Goal: Information Seeking & Learning: Learn about a topic

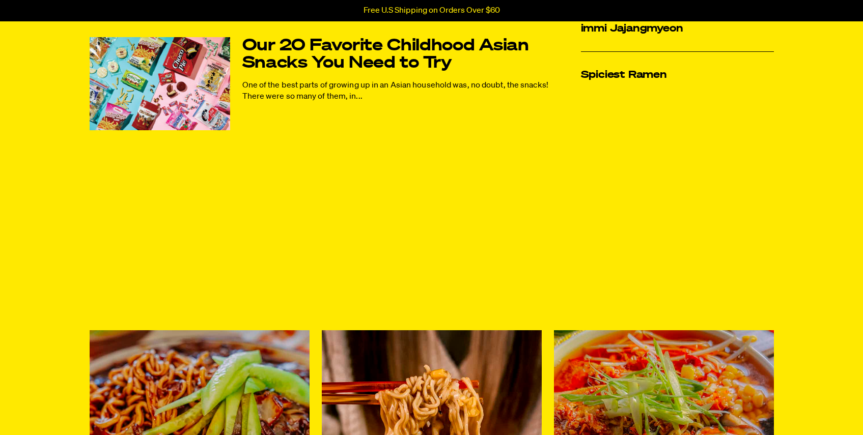
scroll to position [466, 0]
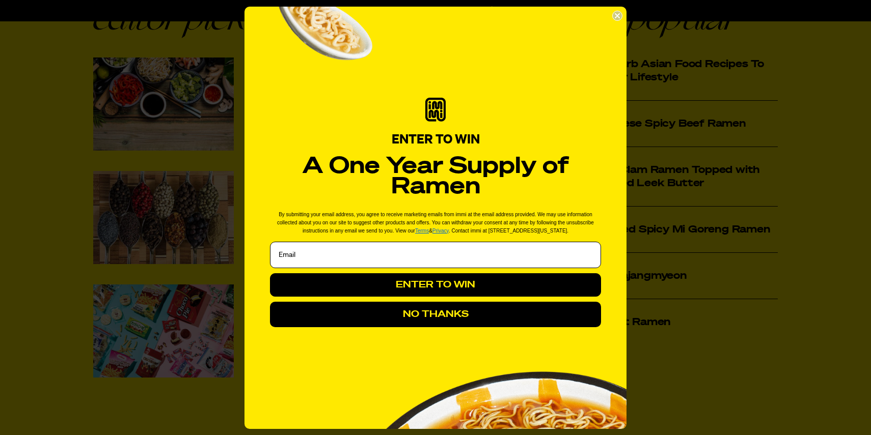
click at [620, 14] on circle "Close dialog" at bounding box center [618, 16] width 10 height 10
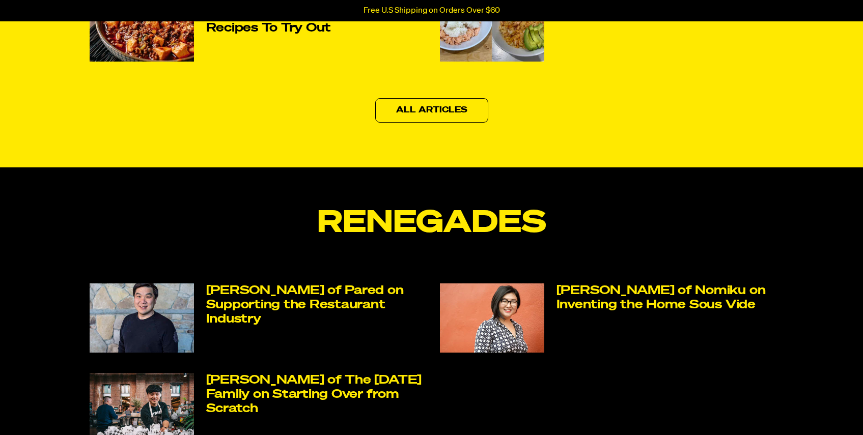
scroll to position [1696, 0]
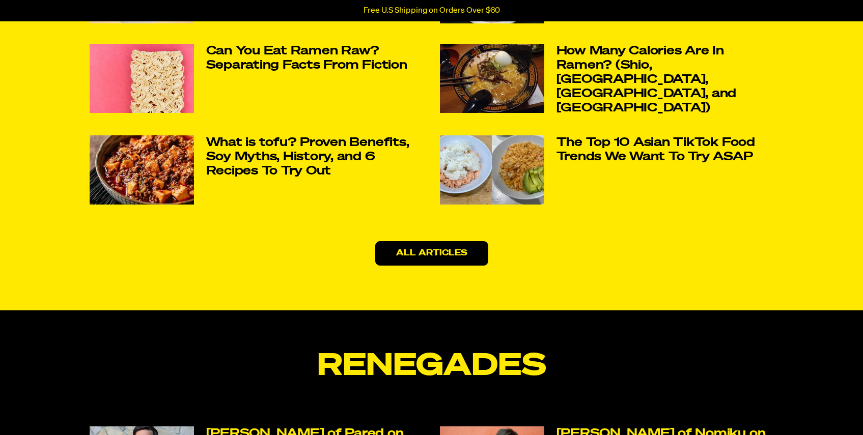
click at [472, 259] on link "All Articles" at bounding box center [431, 253] width 113 height 24
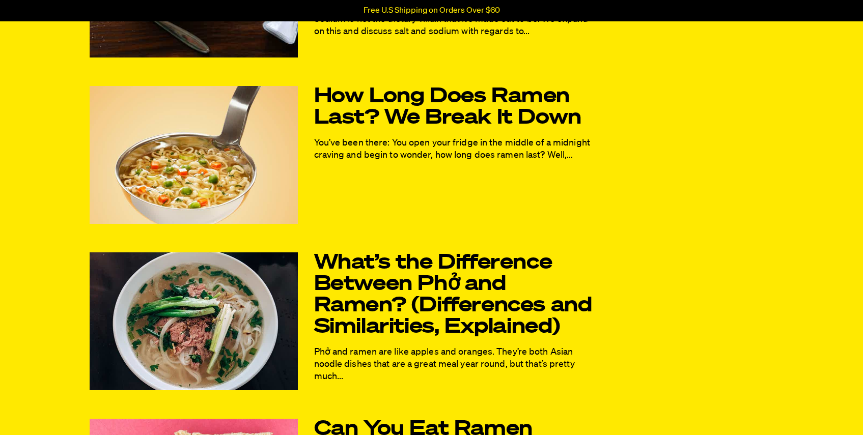
scroll to position [716, 0]
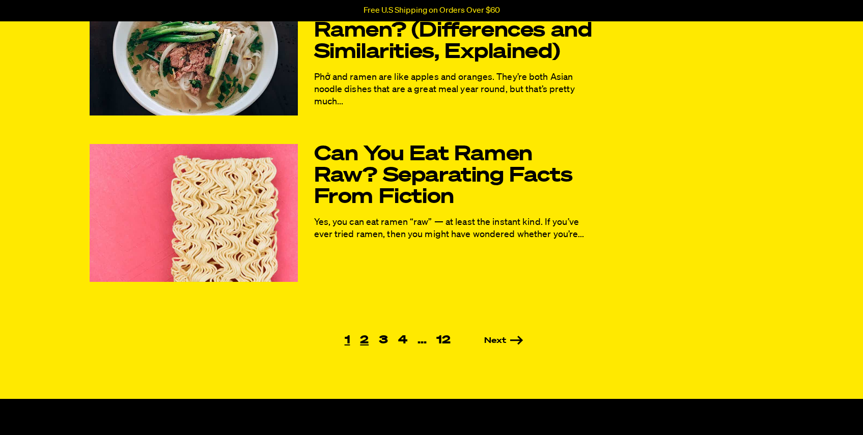
click at [364, 345] on link "2" at bounding box center [364, 340] width 19 height 11
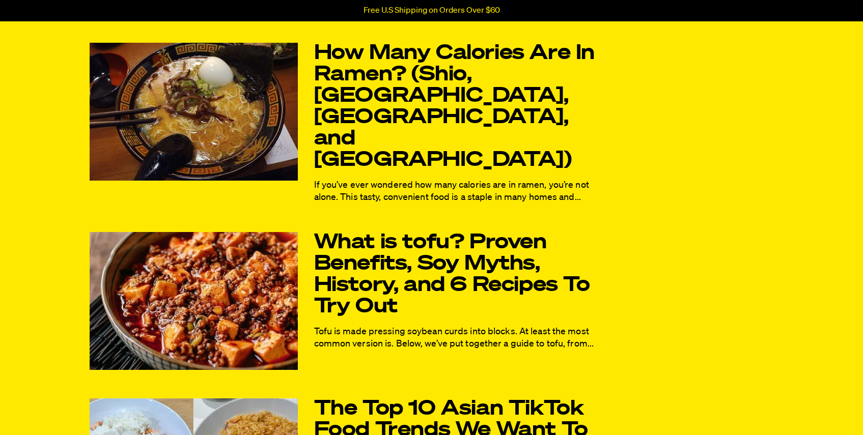
scroll to position [376, 0]
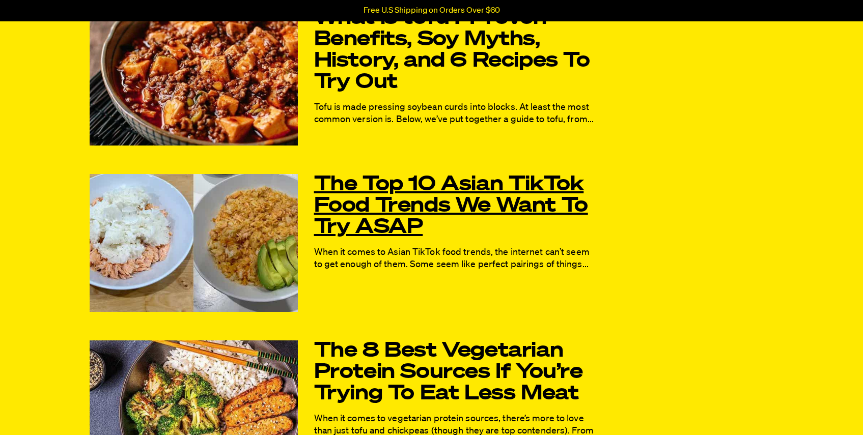
click at [378, 199] on link "The Top 10 Asian TikTok Food Trends We Want To Try ASAP" at bounding box center [454, 206] width 281 height 64
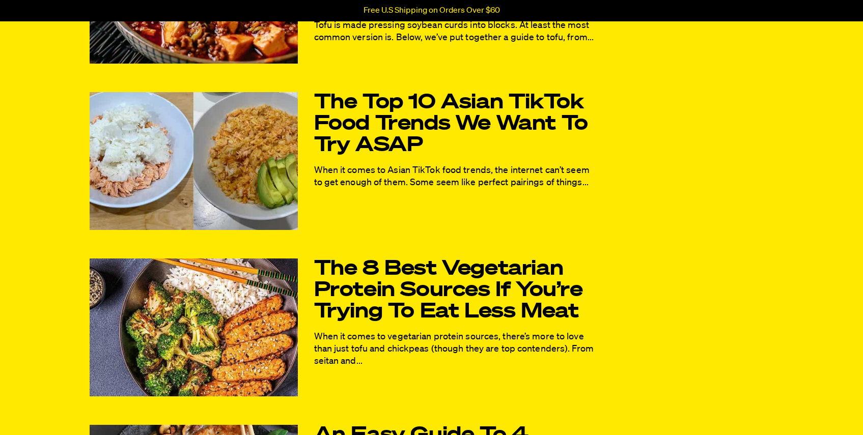
scroll to position [667, 0]
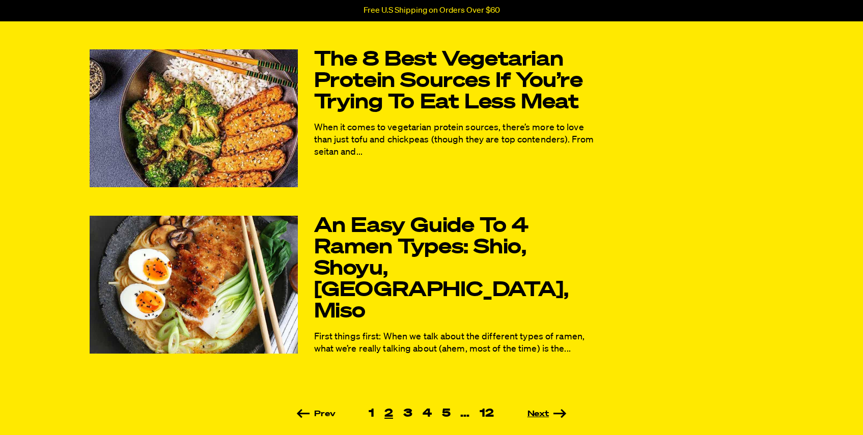
click at [540, 410] on link "Next" at bounding box center [533, 414] width 68 height 8
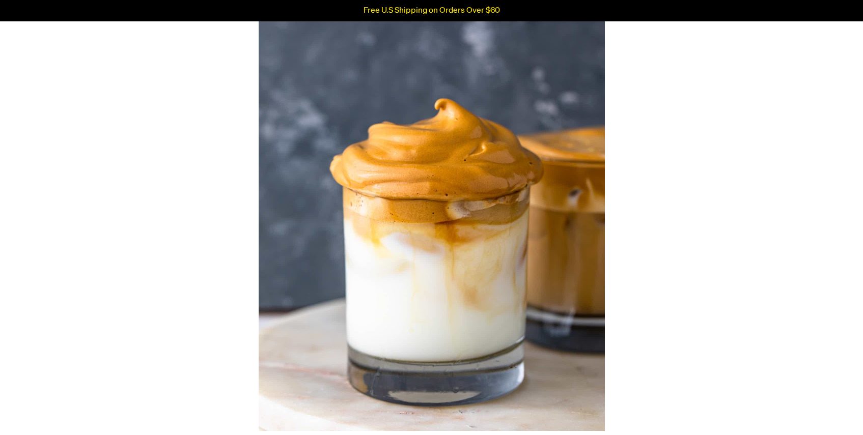
scroll to position [1006, 0]
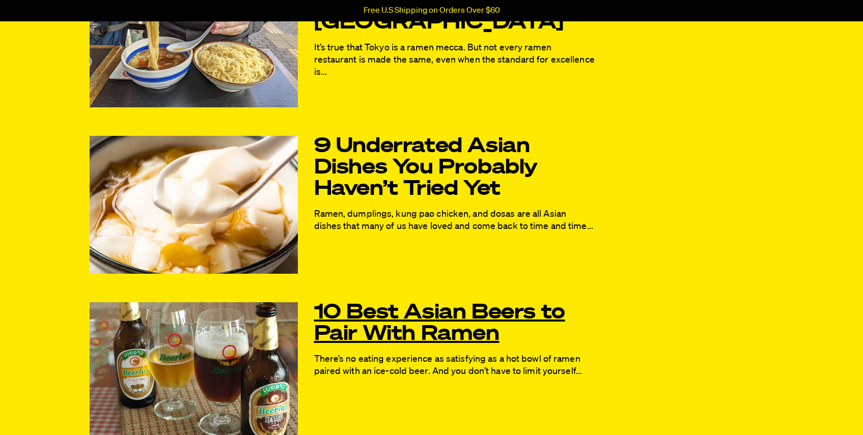
scroll to position [654, 0]
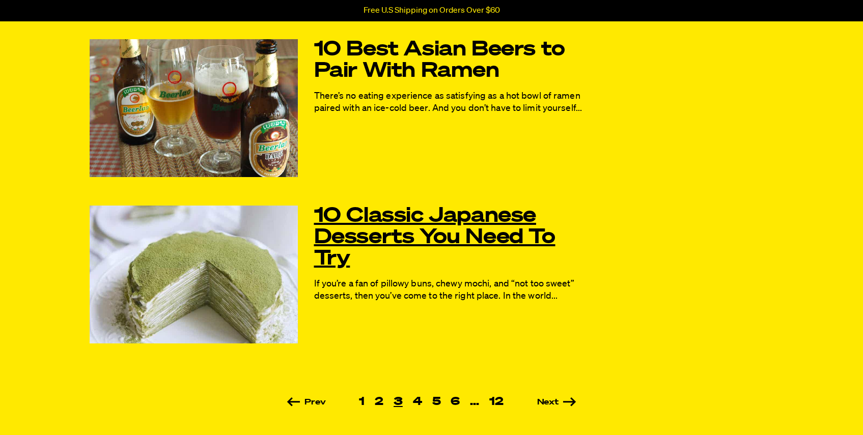
click at [483, 234] on link "10 Classic Japanese Desserts You Need To Try" at bounding box center [454, 238] width 281 height 64
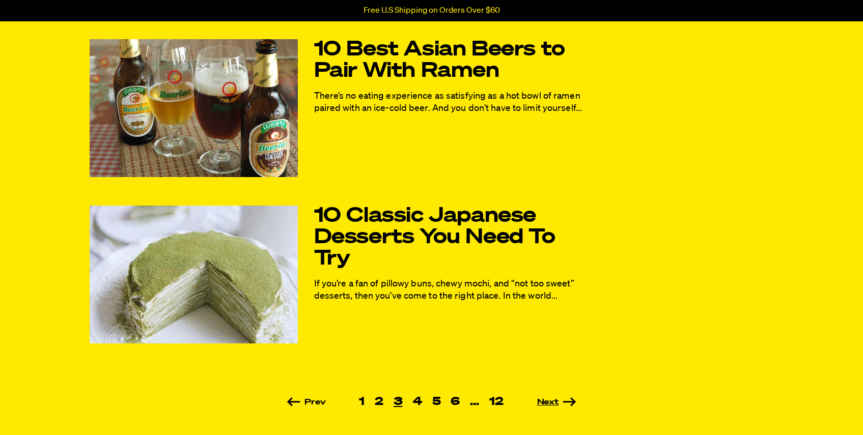
scroll to position [654, 0]
click at [557, 403] on link "Next" at bounding box center [543, 403] width 68 height 8
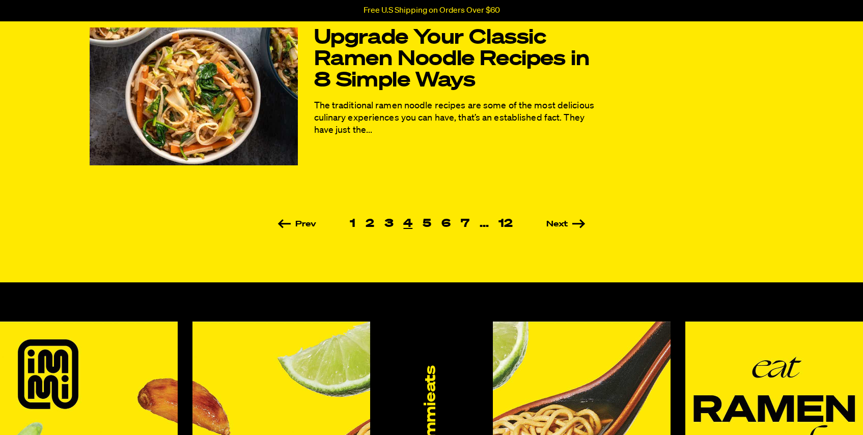
scroll to position [690, 0]
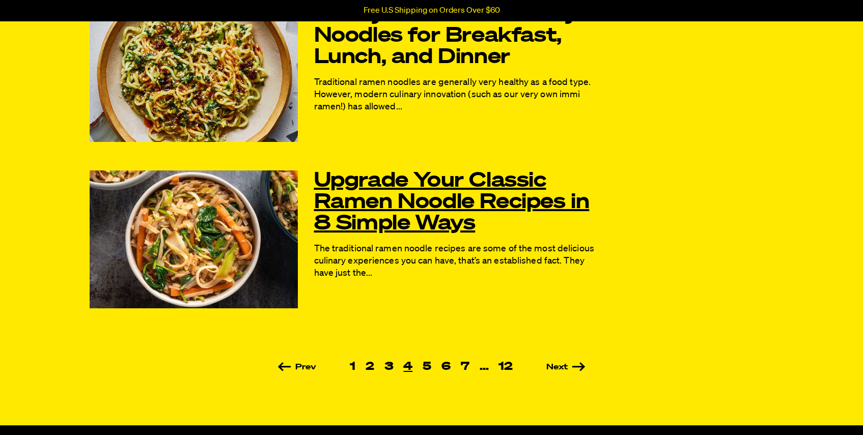
click at [441, 201] on link "Upgrade Your Classic Ramen Noodle Recipes in 8 Simple Ways" at bounding box center [454, 203] width 281 height 64
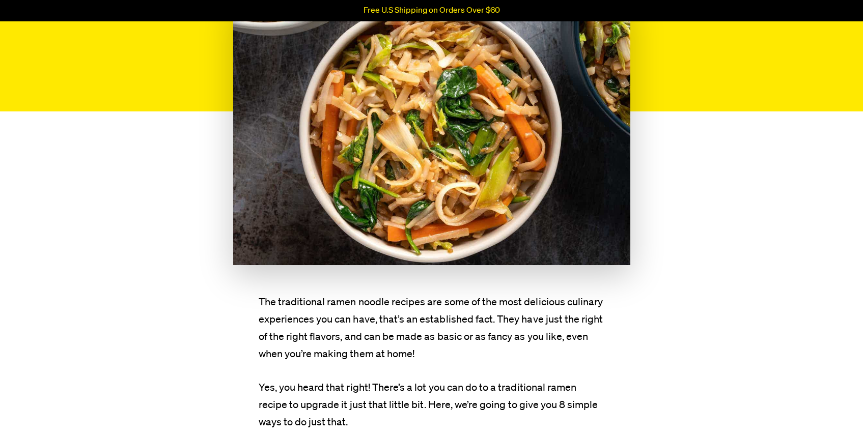
scroll to position [529, 0]
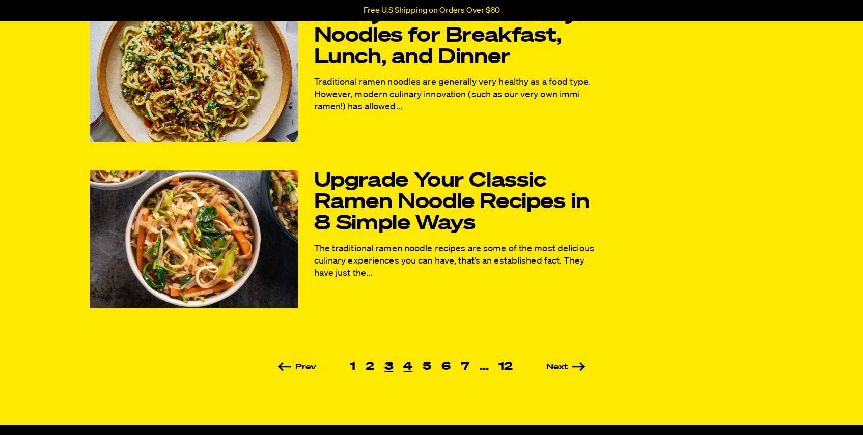
click at [392, 365] on link "3" at bounding box center [388, 367] width 19 height 11
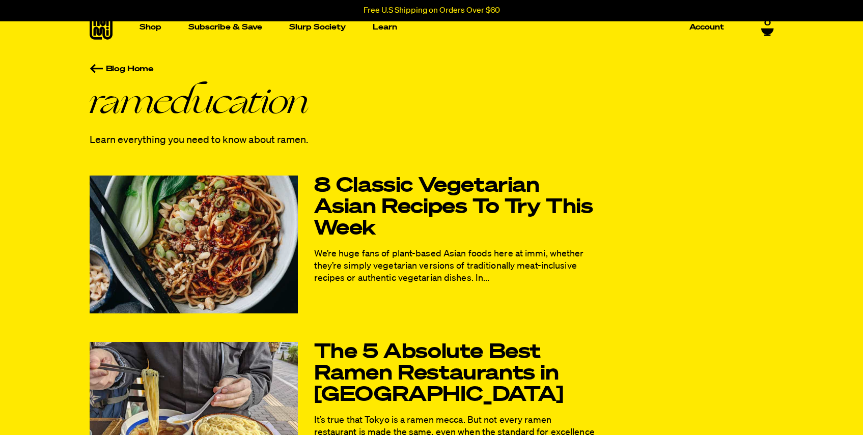
scroll to position [280, 0]
